Goal: Task Accomplishment & Management: Complete application form

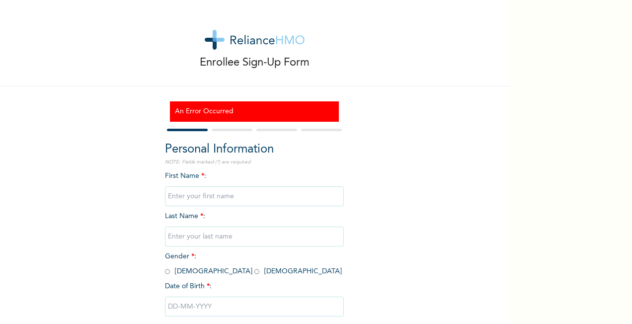
type input "Vuaye"
type input "Edevbie"
click at [165, 271] on input "radio" at bounding box center [167, 271] width 5 height 9
radio input "true"
click at [189, 306] on input "text" at bounding box center [254, 307] width 179 height 20
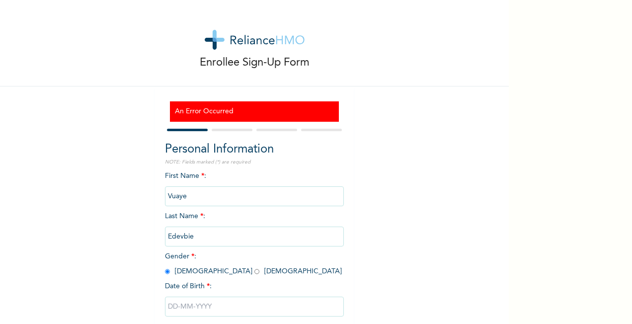
select select "7"
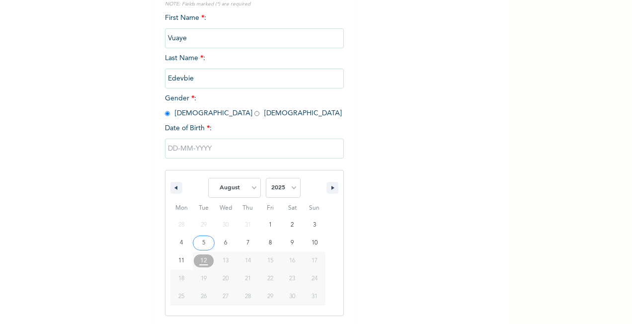
click at [170, 151] on input "text" at bounding box center [254, 149] width 179 height 20
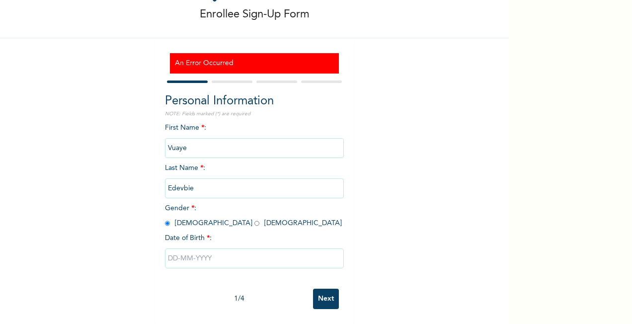
click at [168, 248] on input "text" at bounding box center [254, 258] width 179 height 20
select select "7"
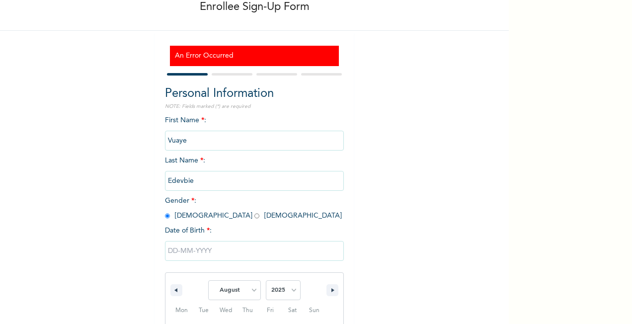
scroll to position [158, 0]
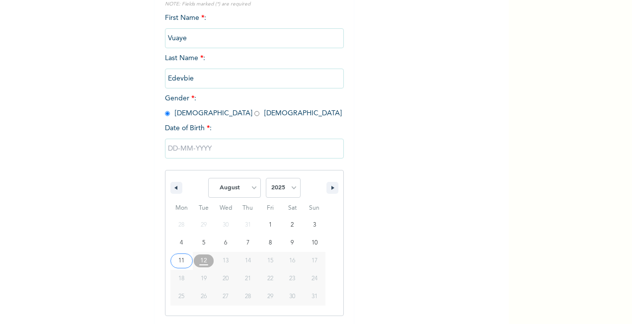
type input "08/11/2025"
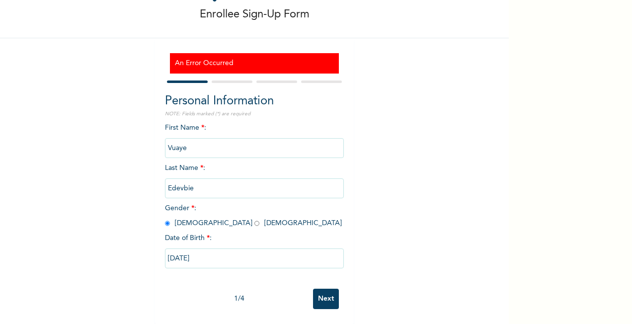
click at [202, 251] on input "08/11/2025" at bounding box center [254, 258] width 179 height 20
select select "7"
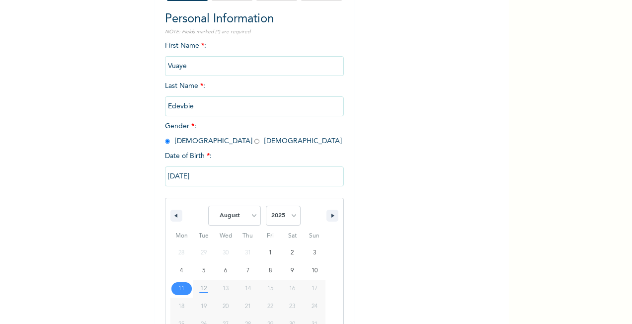
scroll to position [158, 0]
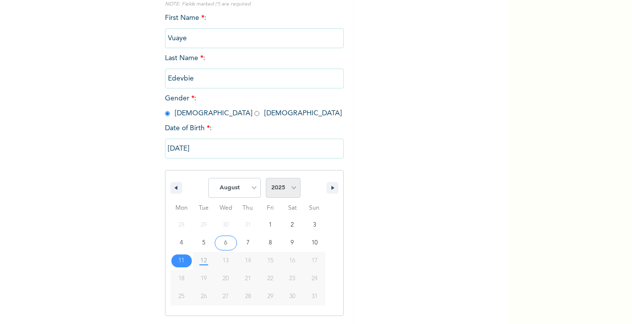
click at [288, 191] on select "2025 2024 2023 2022 2021 2020 2019 2018 2017 2016 2015 2014 2013 2012 2011 2010…" at bounding box center [283, 188] width 35 height 20
select select "1983"
click at [266, 178] on select "2025 2024 2023 2022 2021 2020 2019 2018 2017 2016 2015 2014 2013 2012 2011 2010…" at bounding box center [283, 188] width 35 height 20
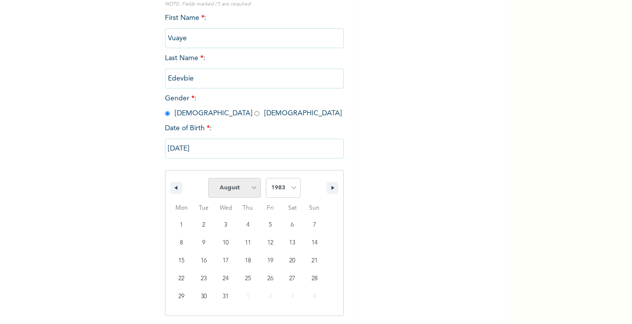
click at [247, 185] on select "January February March April May June July August September October November De…" at bounding box center [234, 188] width 53 height 20
select select "9"
click at [208, 178] on select "January February March April May June July August September October November De…" at bounding box center [234, 188] width 53 height 20
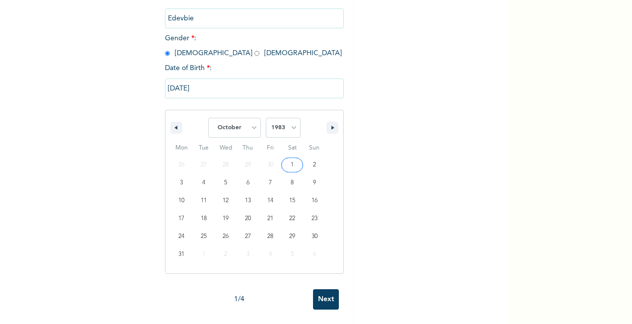
scroll to position [227, 0]
type input "[DATE]"
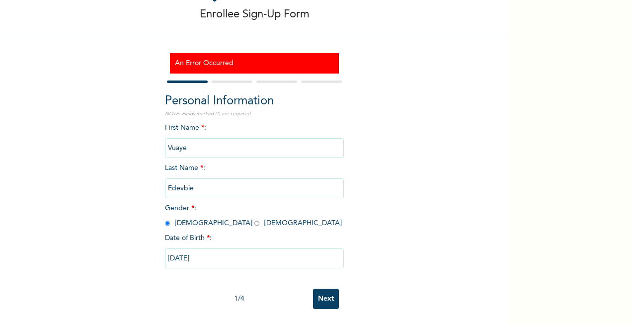
scroll to position [56, 0]
click at [211, 248] on input "[DATE]" at bounding box center [254, 258] width 179 height 20
select select "9"
select select "1983"
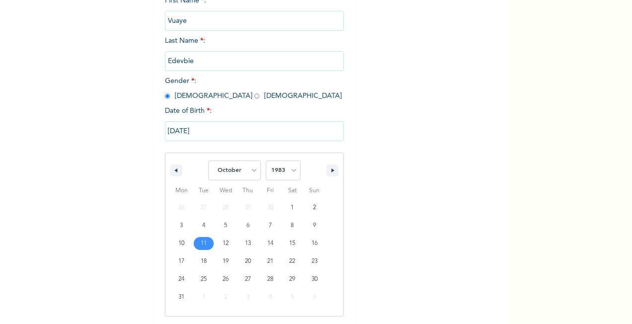
scroll to position [176, 0]
click at [377, 232] on div "Enrollee Sign-Up Form An Error Occurred Personal Information NOTE: Fields marke…" at bounding box center [254, 95] width 509 height 543
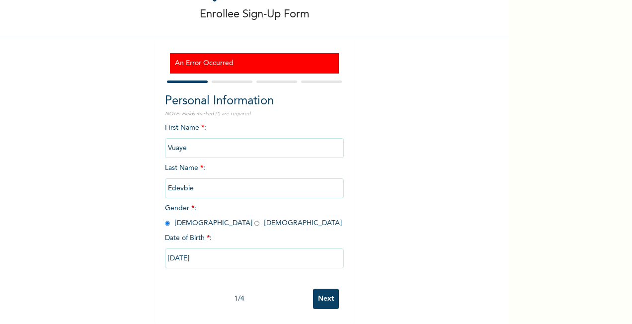
click at [325, 289] on input "Next" at bounding box center [326, 299] width 26 height 20
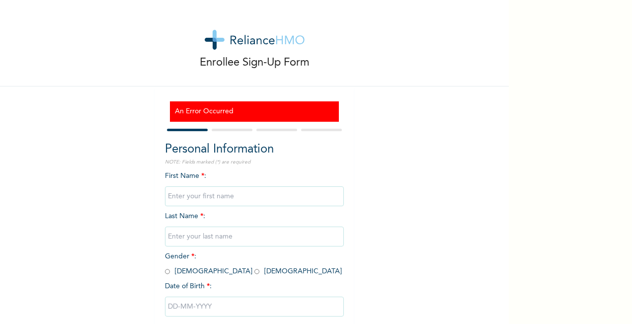
click at [186, 195] on input "text" at bounding box center [254, 196] width 179 height 20
type input "Vuaye"
type input "Edevbie"
click at [165, 271] on input "radio" at bounding box center [167, 271] width 5 height 9
radio input "true"
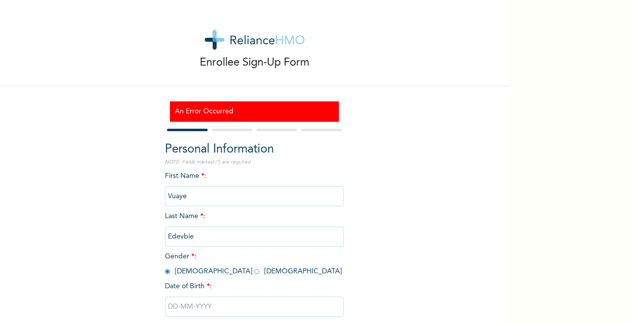
click at [171, 304] on input "text" at bounding box center [254, 307] width 179 height 20
select select "7"
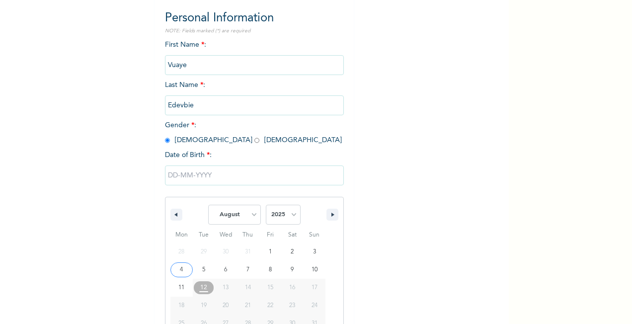
scroll to position [158, 0]
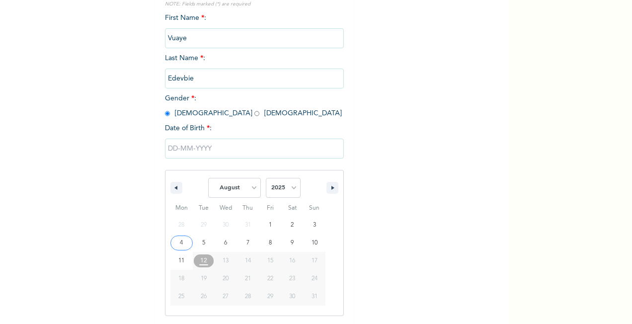
click at [171, 304] on div "28 29 30 31 1 2 3 4 5 6 7 8 9 10 11 12 13 14 15 16 17 18 19 20 21 22 23 24 25 2…" at bounding box center [247, 260] width 155 height 89
click at [286, 189] on select "2025 2024 2023 2022 2021 2020 2019 2018 2017 2016 2015 2014 2013 2012 2011 2010…" at bounding box center [283, 188] width 35 height 20
select select "1983"
click at [266, 178] on select "2025 2024 2023 2022 2021 2020 2019 2018 2017 2016 2015 2014 2013 2012 2011 2010…" at bounding box center [283, 188] width 35 height 20
click at [255, 187] on select "January February March April May June July August September October November De…" at bounding box center [234, 188] width 53 height 20
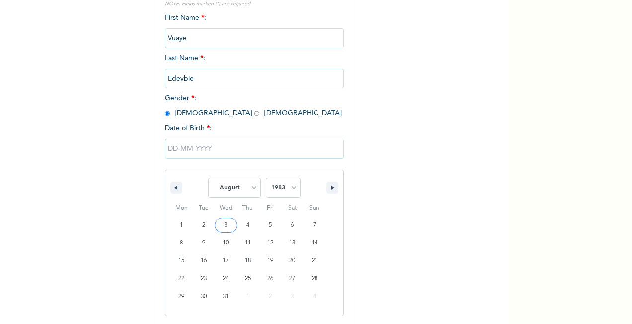
select select "9"
click at [208, 178] on select "January February March April May June July August September October November De…" at bounding box center [234, 188] width 53 height 20
type input "10/11/1983"
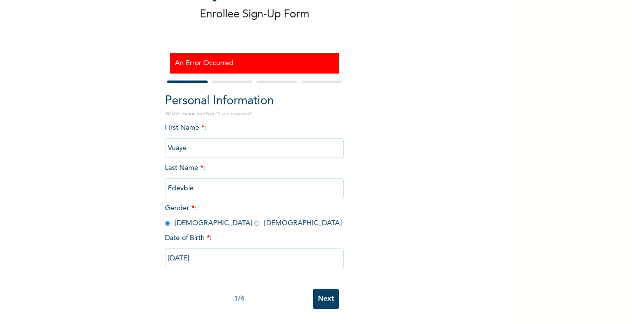
click at [329, 289] on input "Next" at bounding box center [326, 299] width 26 height 20
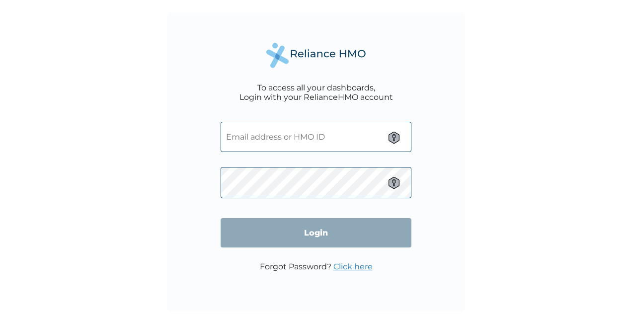
click at [268, 136] on input "text" at bounding box center [316, 137] width 191 height 30
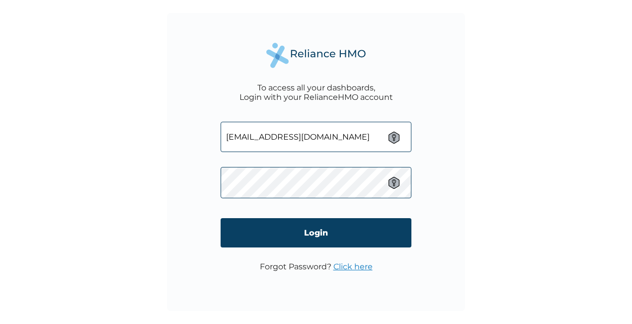
drag, startPoint x: 352, startPoint y: 134, endPoint x: 149, endPoint y: 146, distance: 204.1
click at [149, 146] on div "To access all your dashboards, Login with your RelianceHMO account vuaye.edevbi…" at bounding box center [316, 162] width 632 height 324
paste input "EAB/10110/A"
type input "EAB/10110/A"
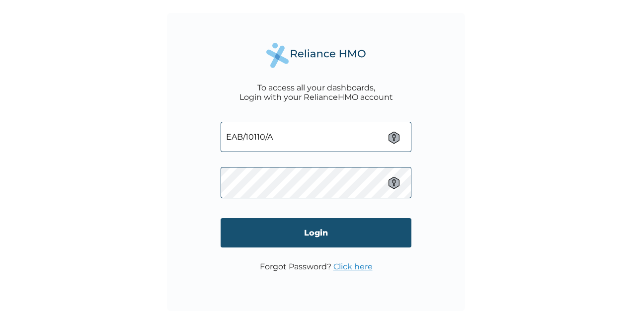
click at [255, 225] on input "Login" at bounding box center [316, 232] width 191 height 29
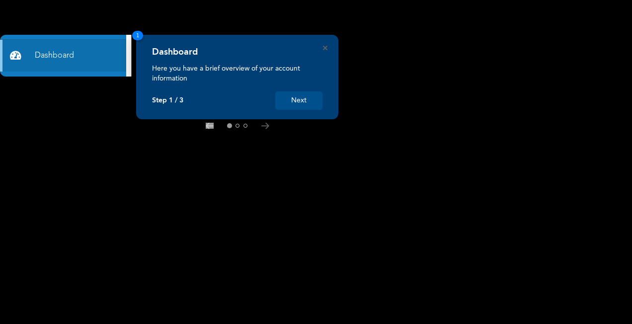
click at [300, 101] on button "Next" at bounding box center [298, 100] width 47 height 18
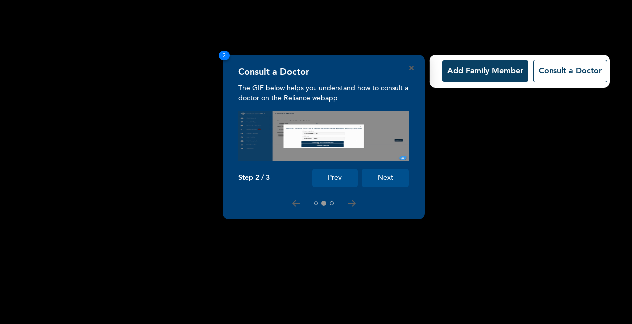
click at [382, 177] on button "Next" at bounding box center [385, 178] width 47 height 18
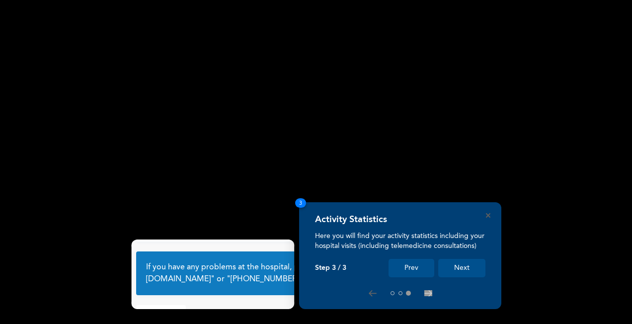
scroll to position [61, 0]
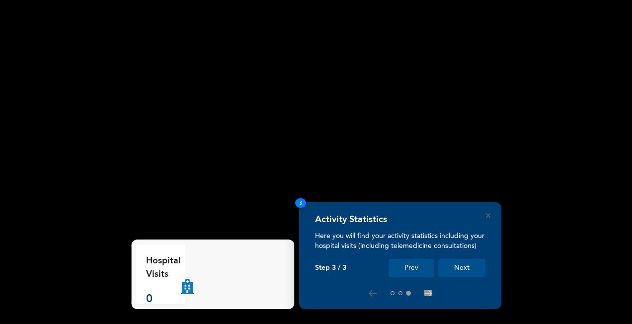
click at [461, 264] on button "Next" at bounding box center [461, 268] width 47 height 18
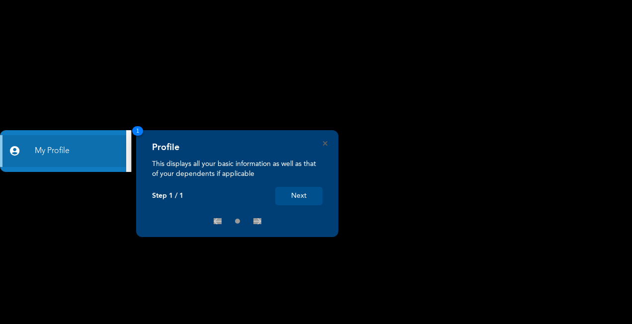
click at [294, 198] on button "Next" at bounding box center [298, 196] width 47 height 18
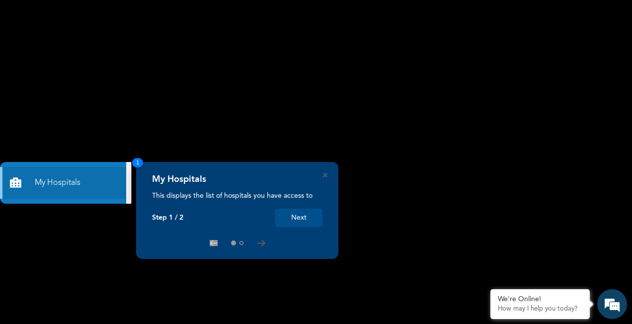
click at [328, 176] on div "My Hospitals This displays the list of hospitals you have access to Step 1 / 2 …" at bounding box center [237, 210] width 202 height 97
click at [326, 176] on icon "Close" at bounding box center [325, 175] width 4 height 4
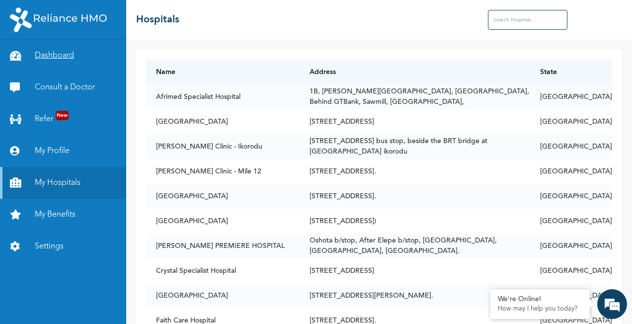
click at [55, 53] on link "Dashboard" at bounding box center [63, 56] width 126 height 32
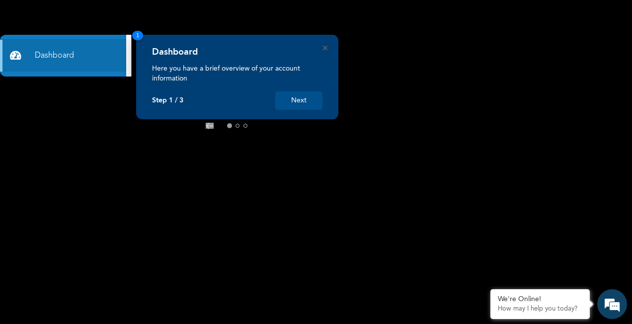
click at [267, 126] on icon at bounding box center [264, 125] width 7 height 5
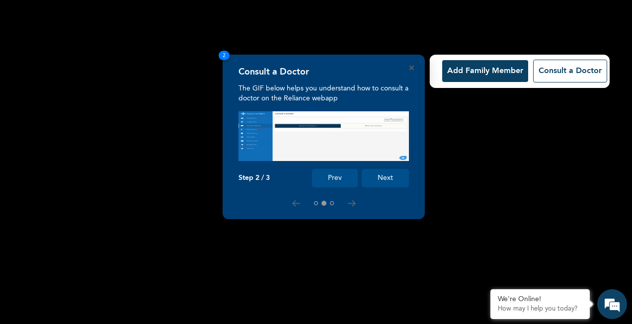
click at [456, 73] on button "Add Family Member" at bounding box center [485, 71] width 86 height 22
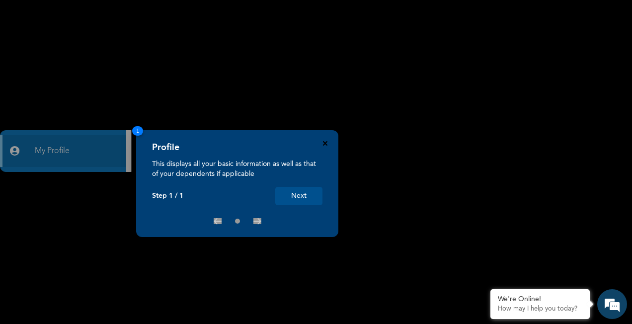
click at [325, 143] on icon "Close" at bounding box center [325, 143] width 4 height 4
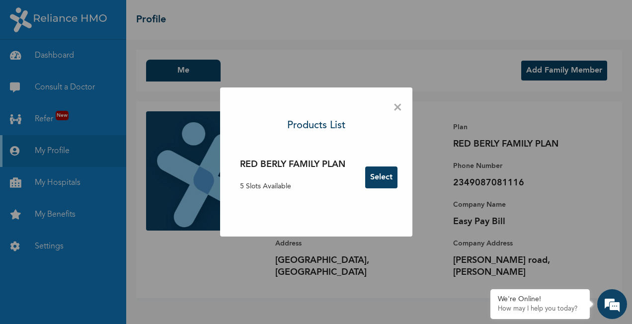
click at [380, 176] on button "Select" at bounding box center [381, 177] width 32 height 22
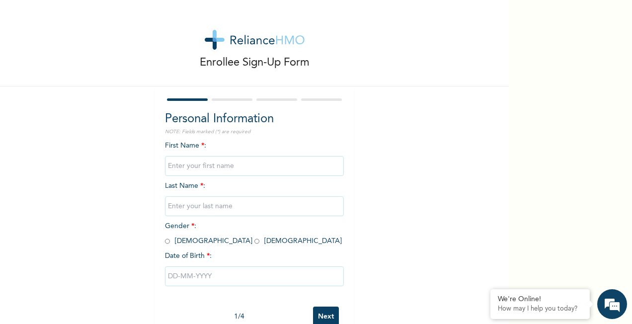
click at [183, 167] on input "text" at bounding box center [254, 166] width 179 height 20
type input "Vuaye"
type input "Edevbie"
click at [181, 274] on input "text" at bounding box center [254, 276] width 179 height 20
select select "7"
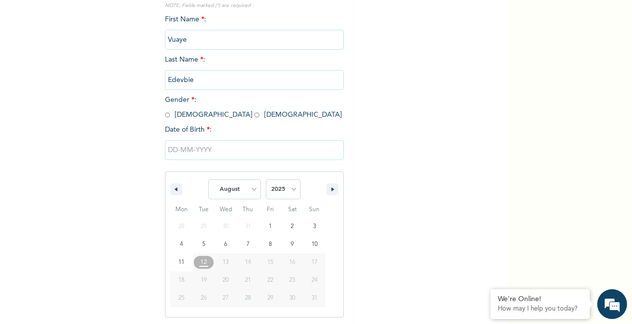
scroll to position [128, 0]
click at [293, 188] on select "2025 2024 2023 2022 2021 2020 2019 2018 2017 2016 2015 2014 2013 2012 2011 2010…" at bounding box center [283, 188] width 35 height 20
select select "1983"
click at [266, 178] on select "2025 2024 2023 2022 2021 2020 2019 2018 2017 2016 2015 2014 2013 2012 2011 2010…" at bounding box center [283, 188] width 35 height 20
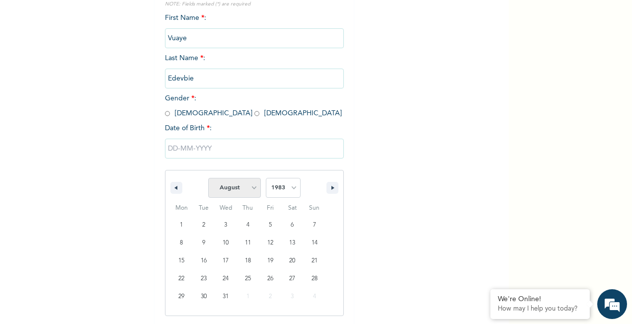
click at [245, 188] on select "January February March April May June July August September October November De…" at bounding box center [234, 188] width 53 height 20
select select "9"
click at [208, 178] on select "January February March April May June July August September October November De…" at bounding box center [234, 188] width 53 height 20
type input "[DATE]"
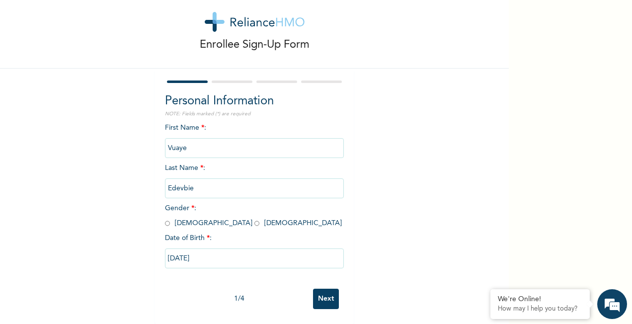
click at [165, 219] on input "radio" at bounding box center [167, 223] width 5 height 9
radio input "true"
click at [319, 289] on input "Next" at bounding box center [326, 299] width 26 height 20
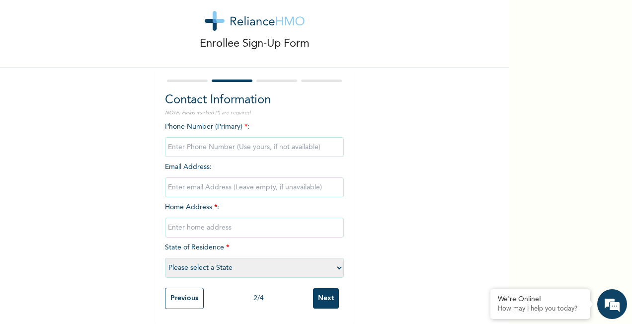
click at [196, 141] on input "phone" at bounding box center [254, 147] width 179 height 20
type input "08032189416"
type input "[EMAIL_ADDRESS][DOMAIN_NAME]"
type input "house 15 rd 33 [GEOGRAPHIC_DATA] estate"
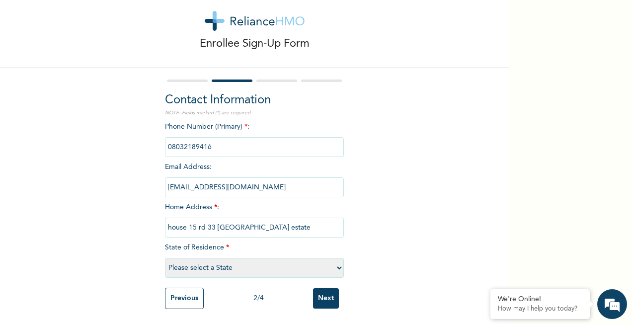
select select "33"
click at [324, 289] on input "Next" at bounding box center [326, 298] width 26 height 20
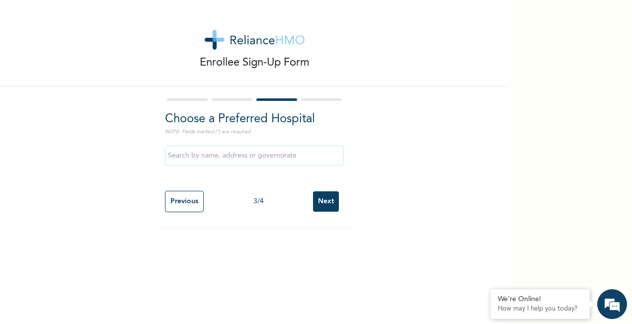
click at [253, 158] on input "text" at bounding box center [254, 156] width 179 height 20
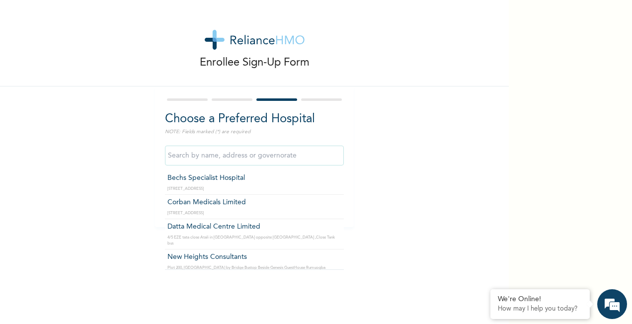
click at [178, 155] on input "text" at bounding box center [254, 156] width 179 height 20
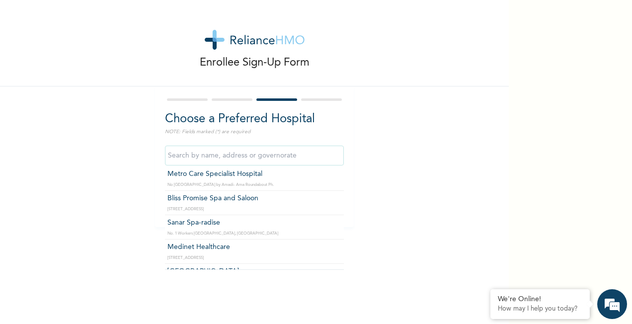
scroll to position [4386, 0]
